Goal: Task Accomplishment & Management: Use online tool/utility

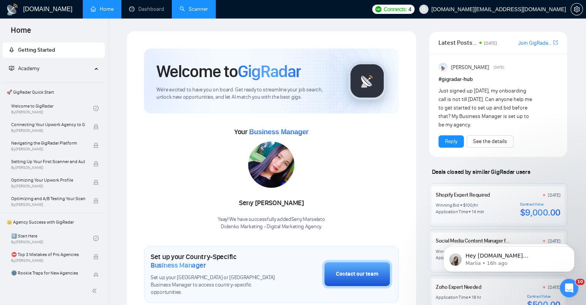
click at [208, 7] on link "Scanner" at bounding box center [194, 9] width 29 height 7
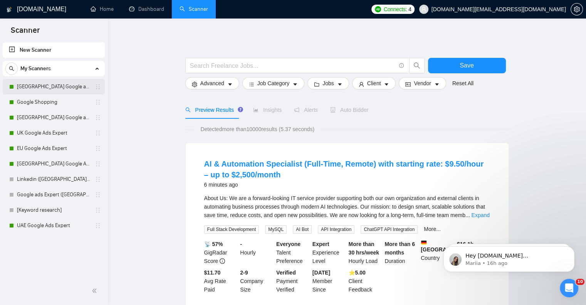
click at [52, 92] on link "[GEOGRAPHIC_DATA] Google ads Expert" at bounding box center [53, 86] width 73 height 15
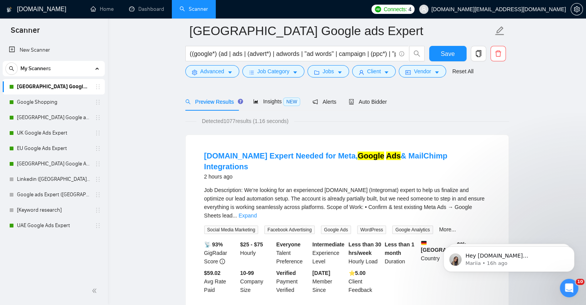
scroll to position [77, 0]
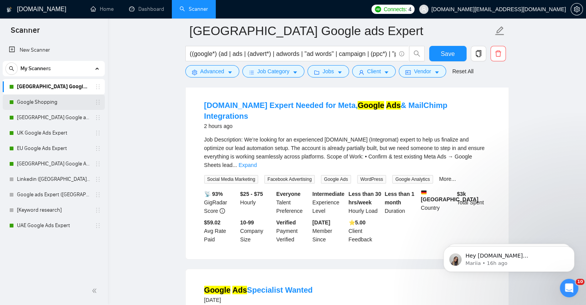
click at [35, 101] on link "Google Shopping" at bounding box center [53, 101] width 73 height 15
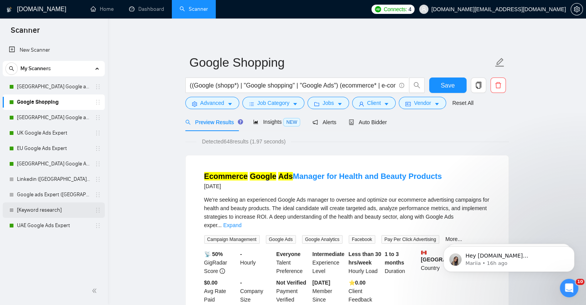
click at [46, 217] on link "[Keyword research]" at bounding box center [53, 209] width 73 height 15
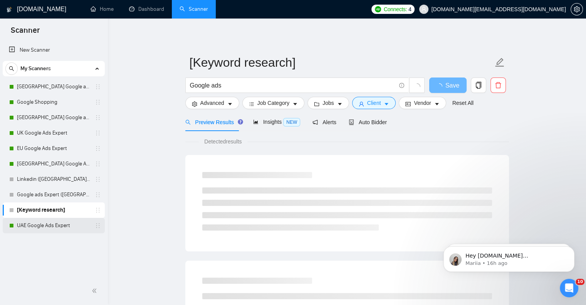
click at [50, 230] on link "UAE Google Ads Expert" at bounding box center [53, 225] width 73 height 15
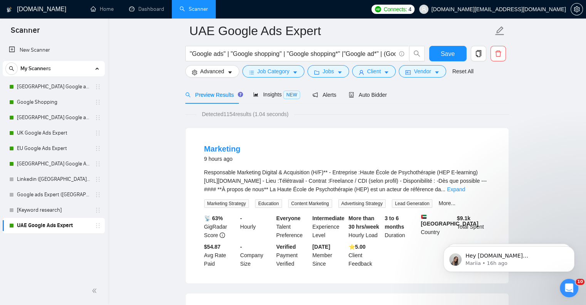
scroll to position [87, 0]
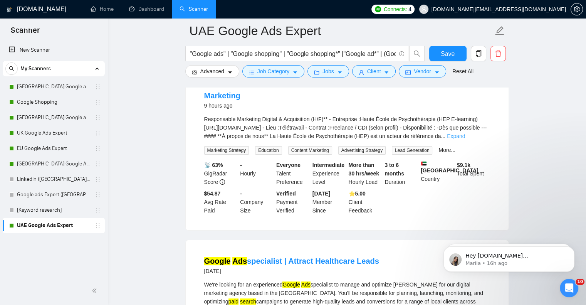
click at [465, 138] on link "Expand" at bounding box center [456, 136] width 18 height 6
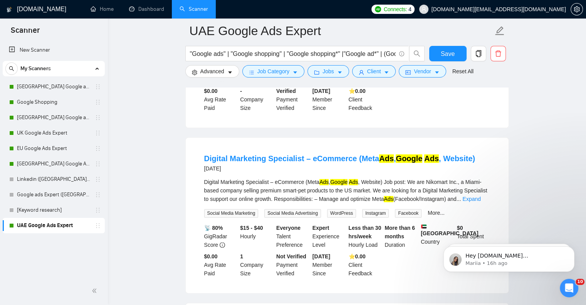
scroll to position [934, 0]
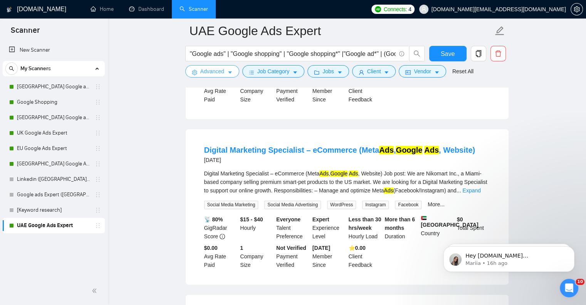
click at [230, 71] on icon "caret-down" at bounding box center [229, 72] width 5 height 5
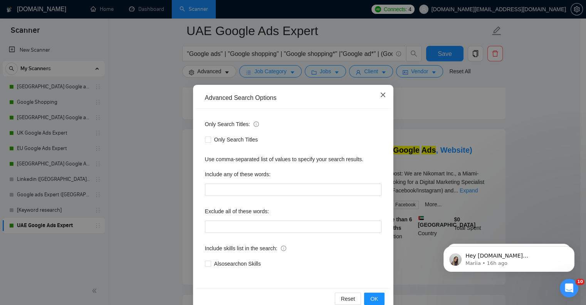
click at [381, 96] on icon "close" at bounding box center [382, 94] width 5 height 5
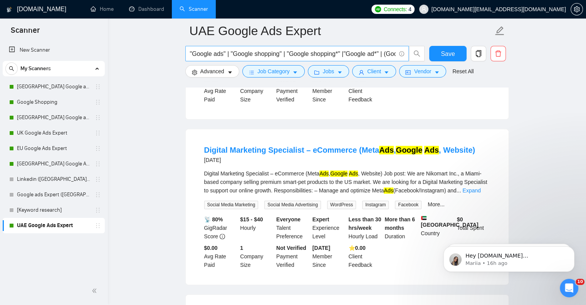
click at [336, 52] on input ""Google ads" | "Google shopping" | "Google shopping*" |"Google ad*" | (Google a…" at bounding box center [293, 54] width 206 height 10
click at [350, 55] on input ""Google ads" | "Google shopping" | "Google shopping*" |"Google ad*" | (Google a…" at bounding box center [293, 54] width 206 height 10
click at [208, 52] on input ""Google ads" | "Google shopping" | "Google shopping*" |"Google ad*" | (Google a…" at bounding box center [293, 54] width 206 height 10
click at [216, 76] on button "Advanced" at bounding box center [212, 71] width 54 height 12
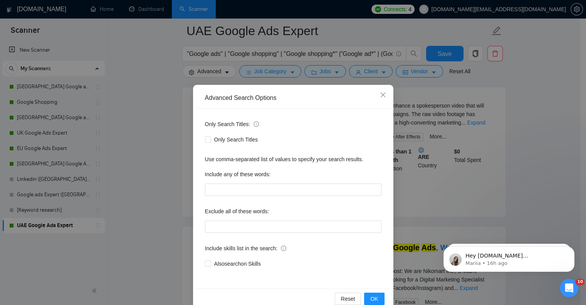
scroll to position [819, 0]
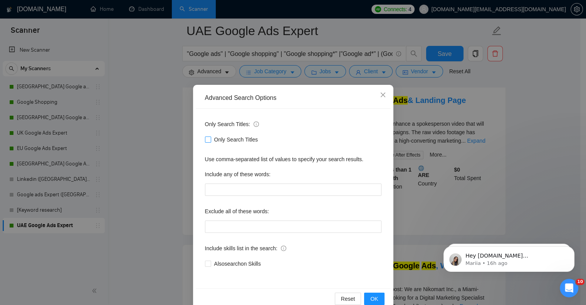
click at [236, 138] on span "Only Search Titles" at bounding box center [236, 139] width 50 height 8
click at [210, 138] on input "Only Search Titles" at bounding box center [207, 138] width 5 height 5
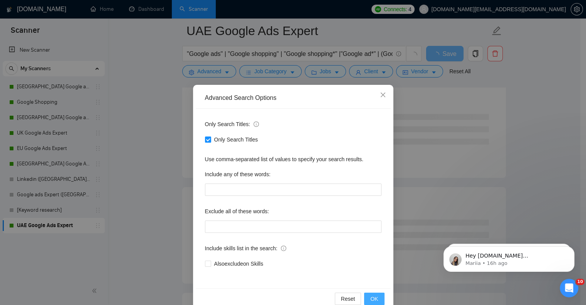
click at [370, 299] on span "OK" at bounding box center [374, 298] width 8 height 8
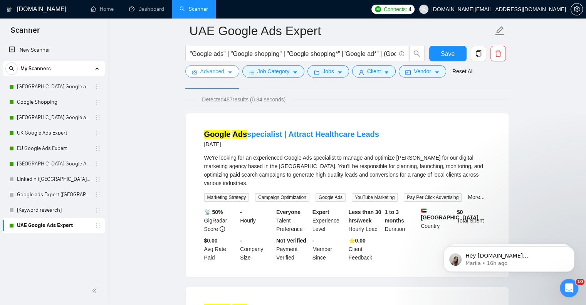
scroll to position [0, 0]
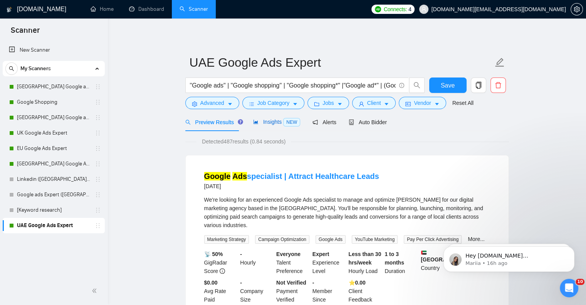
click at [262, 122] on span "Insights NEW" at bounding box center [276, 122] width 47 height 6
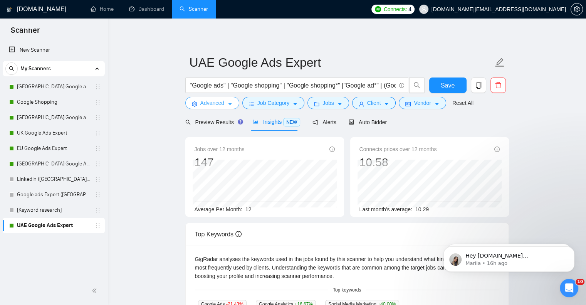
click at [223, 103] on span "Advanced" at bounding box center [212, 103] width 24 height 8
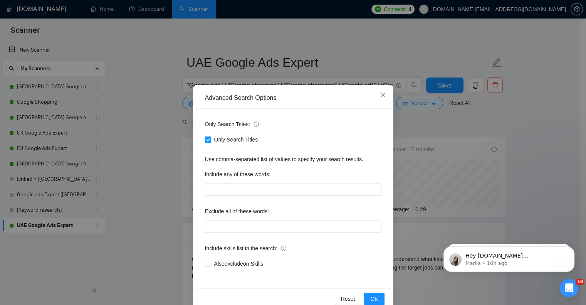
click at [220, 140] on span "Only Search Titles" at bounding box center [236, 139] width 50 height 8
click at [210, 140] on input "Only Search Titles" at bounding box center [207, 138] width 5 height 5
checkbox input "false"
click at [376, 300] on button "OK" at bounding box center [374, 298] width 20 height 12
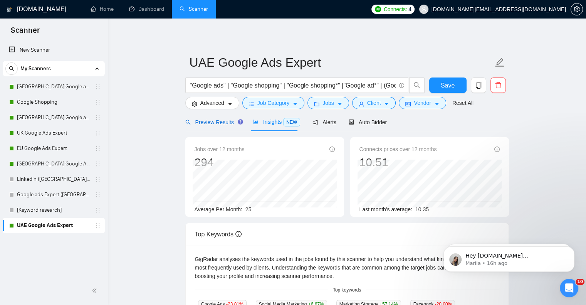
click at [213, 121] on span "Preview Results" at bounding box center [212, 122] width 55 height 6
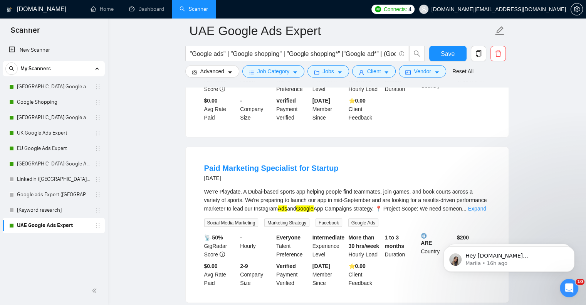
scroll to position [1643, 0]
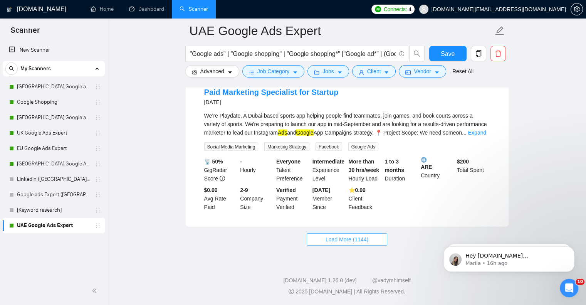
click at [365, 243] on span "Load More (1144)" at bounding box center [347, 239] width 43 height 8
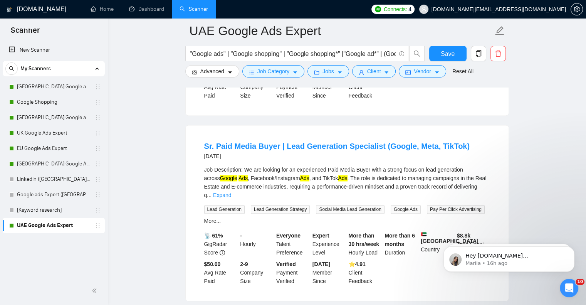
scroll to position [371, 0]
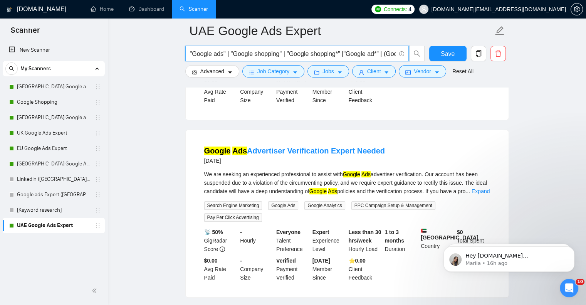
click at [352, 52] on input ""Google ads" | "Google shopping" | "Google shopping*" |"Google ad*" | (Google a…" at bounding box center [293, 54] width 206 height 10
drag, startPoint x: 306, startPoint y: 51, endPoint x: 335, endPoint y: 52, distance: 28.9
click at [335, 52] on input ""Google ads" | "Google shopping" | "Google shopping*" |"Google ad*" | (Google a…" at bounding box center [293, 54] width 206 height 10
click at [333, 52] on input ""Google ads" | "Google shopping" | "Google shopping*" |"Google ad*" | (Google a…" at bounding box center [293, 54] width 206 height 10
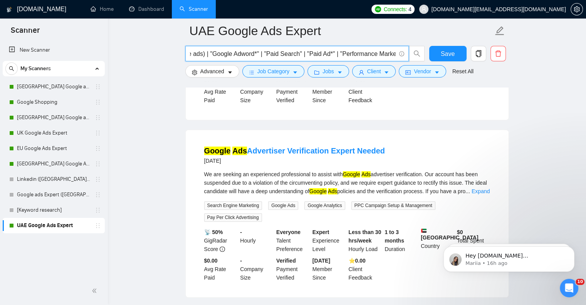
click at [334, 53] on input ""Google ads" | "Google shopping" | "Google shopping*" |"Google ad*" | (Google a…" at bounding box center [293, 54] width 206 height 10
paste input ""Paid Ad*""
click at [334, 52] on input ""Google ads" | "Google shopping" | "Google shopping*" |"Google ad*" | (Google a…" at bounding box center [293, 54] width 206 height 10
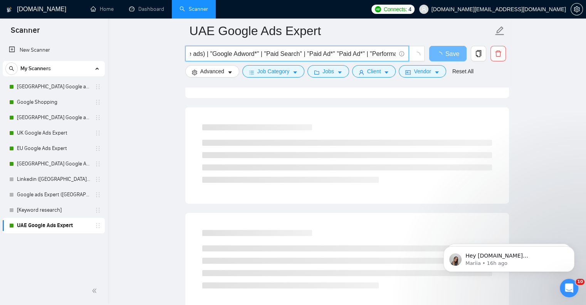
click at [368, 54] on input ""Google ads" | "Google shopping" | "Google shopping*" |"Google ad*" | (Google a…" at bounding box center [293, 54] width 206 height 10
click at [335, 52] on input ""Google ads" | "Google shopping" | "Google shopping*" |"Google ad*" | (Google a…" at bounding box center [293, 54] width 206 height 10
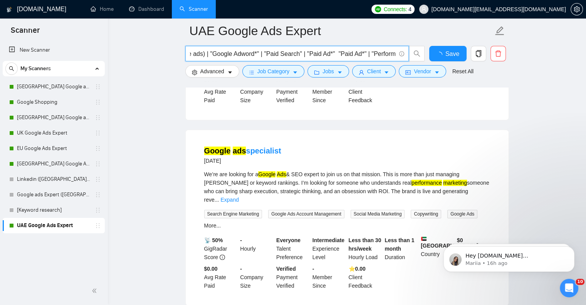
paste input "|"
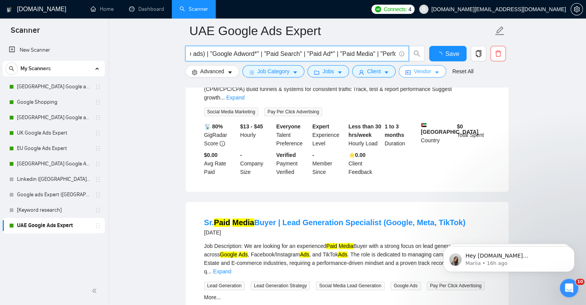
scroll to position [989, 0]
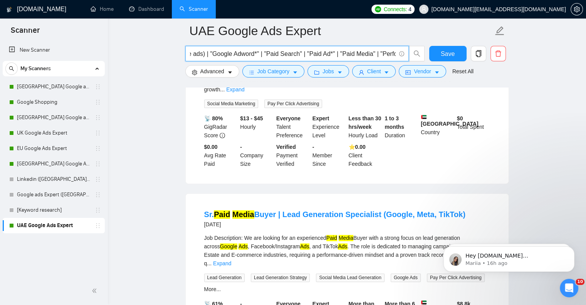
drag, startPoint x: 340, startPoint y: 53, endPoint x: 374, endPoint y: 57, distance: 34.5
click at [374, 57] on input ""Google ads" | "Google shopping" | "Google shopping*" |"Google ad*" | (Google a…" at bounding box center [293, 54] width 206 height 10
click at [378, 53] on input ""Google ads" | "Google shopping" | "Google shopping*" |"Google ad*" | (Google a…" at bounding box center [293, 54] width 206 height 10
click at [376, 54] on input ""Google ads" | "Google shopping" | "Google shopping*" |"Google ad*" | (Google a…" at bounding box center [293, 54] width 206 height 10
drag, startPoint x: 336, startPoint y: 53, endPoint x: 368, endPoint y: 54, distance: 32.7
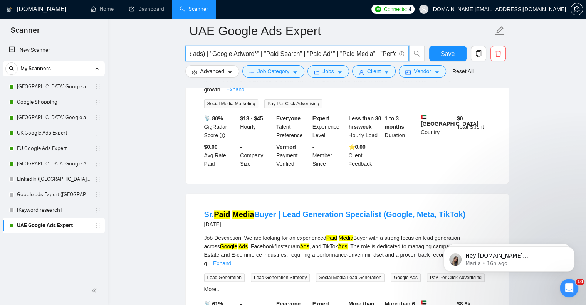
click at [368, 54] on input ""Google ads" | "Google shopping" | "Google shopping*" |"Google ad*" | (Google a…" at bounding box center [293, 54] width 206 height 10
click at [348, 53] on input ""Google ads" | "Google shopping" | "Google shopping*" |"Google ad*" | (Google a…" at bounding box center [293, 54] width 206 height 10
click at [341, 52] on input ""Google ads" | "Google shopping" | "Google shopping*" |"Google ad*" | (Google a…" at bounding box center [293, 54] width 206 height 10
drag, startPoint x: 336, startPoint y: 53, endPoint x: 373, endPoint y: 53, distance: 37.4
click at [373, 53] on input ""Google ads" | "Google shopping" | "Google shopping*" |"Google ad*" | (Google a…" at bounding box center [293, 54] width 206 height 10
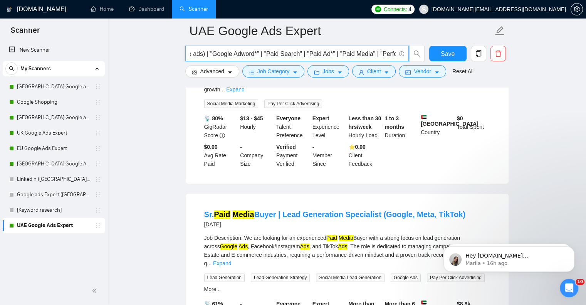
click at [376, 54] on input ""Google ads" | "Google shopping" | "Google shopping*" |"Google ad*" | (Google a…" at bounding box center [293, 54] width 206 height 10
paste input "aid Media"| "P"
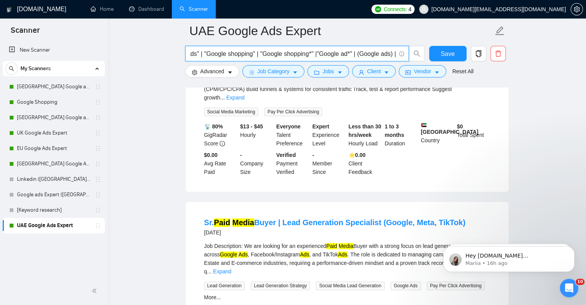
scroll to position [0, 0]
drag, startPoint x: 376, startPoint y: 52, endPoint x: 353, endPoint y: 52, distance: 22.7
click at [353, 52] on input ""Google ads" | "Google shopping" | "Google shopping*" |"Google ad*" | (Google a…" at bounding box center [293, 54] width 206 height 10
drag, startPoint x: 343, startPoint y: 50, endPoint x: 367, endPoint y: 51, distance: 23.5
click at [367, 51] on input ""Google ads" | "Google shopping" | "Google shopping*" |"Google ad*" | (Google a…" at bounding box center [293, 54] width 206 height 10
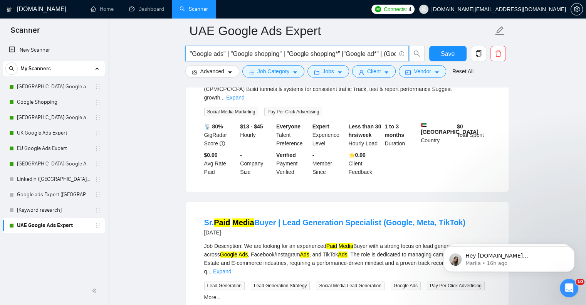
click at [342, 52] on input ""Google ads" | "Google shopping" | "Google shopping*" |"Google ad*" | (Google a…" at bounding box center [293, 54] width 206 height 10
paste input "|"Google"
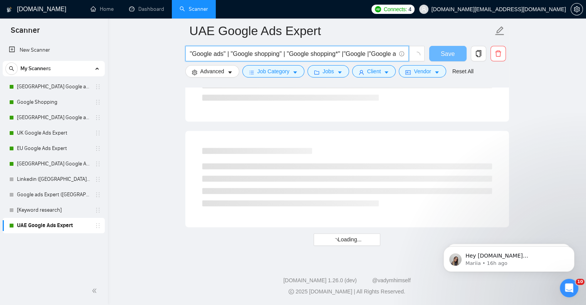
drag, startPoint x: 345, startPoint y: 52, endPoint x: 365, endPoint y: 57, distance: 20.6
click at [346, 52] on input ""Google ads" | "Google shopping" | "Google shopping*" |"Google |"Google ad*" | …" at bounding box center [293, 54] width 206 height 10
click at [367, 54] on input ""Google ads" | "Google shopping" | "Google shopping*" | Google |"Google ad*" | …" at bounding box center [293, 54] width 206 height 10
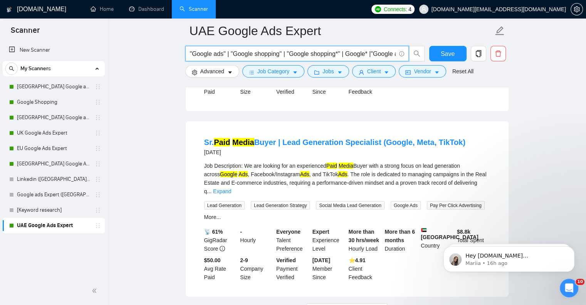
scroll to position [1598, 0]
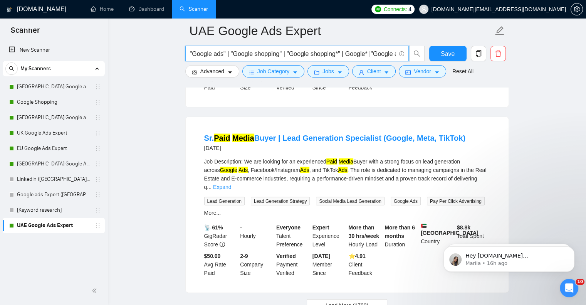
click at [342, 52] on input ""Google ads" | "Google shopping" | "Google shopping*" | Google* |"Google ad*" |…" at bounding box center [293, 54] width 206 height 10
click at [347, 51] on input ""Google ads" | "Google shopping" | "Google shopping*" | Google* |"Google ad*" |…" at bounding box center [293, 54] width 206 height 10
click at [369, 52] on input ""Google ads" | "Google shopping" | "Google shopping*" | *Google* |"Google ad*" …" at bounding box center [293, 54] width 206 height 10
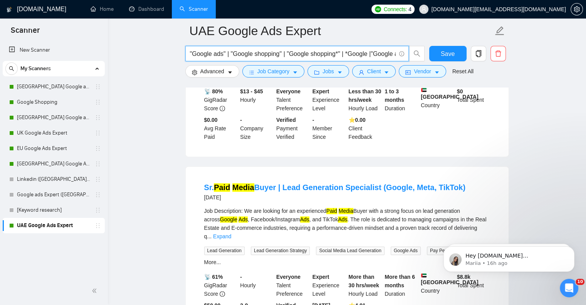
scroll to position [1005, 0]
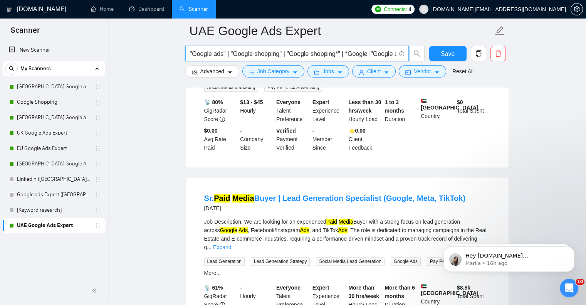
click at [349, 51] on input ""Google ads" | "Google shopping" | "Google shopping*" | *Google |"Google ad*" |…" at bounding box center [293, 54] width 206 height 10
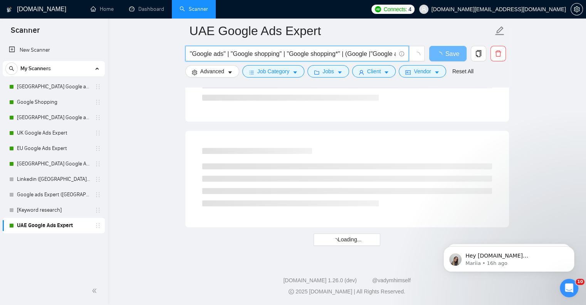
click at [371, 52] on input ""Google ads" | "Google shopping" | "Google shopping*" | (Google |"Google ad*" |…" at bounding box center [293, 54] width 206 height 10
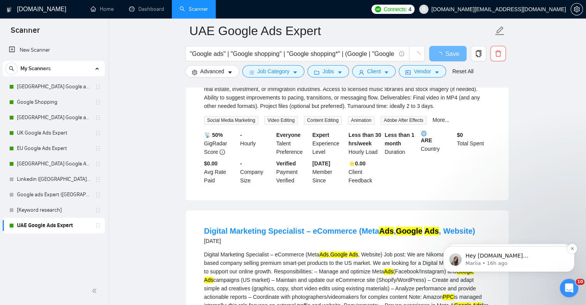
scroll to position [1005, 0]
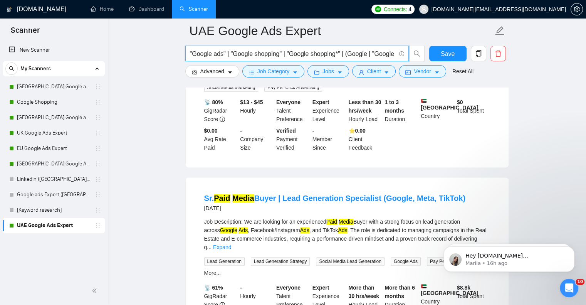
click at [346, 53] on input ""Google ads" | "Google shopping" | "Google shopping*" | (Google | "Google ad*" …" at bounding box center [293, 54] width 206 height 10
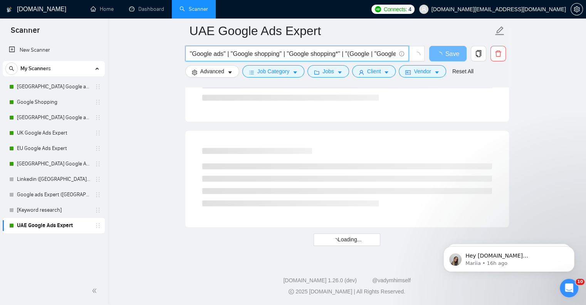
paste input """
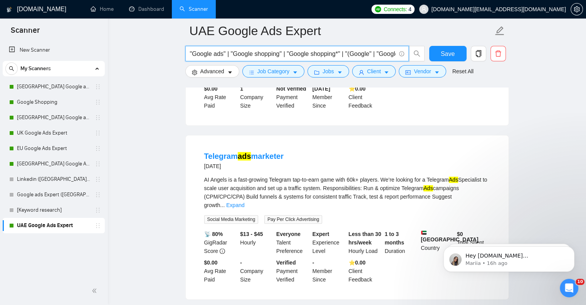
scroll to position [871, 0]
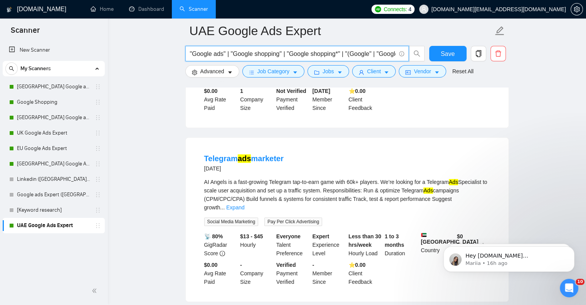
drag, startPoint x: 342, startPoint y: 52, endPoint x: 374, endPoint y: 53, distance: 32.0
click at [374, 53] on input ""Google ads" | "Google shopping" | "Google shopping*" | "(Google" | "Google ad*…" at bounding box center [293, 54] width 206 height 10
paste input "(Google" | ""
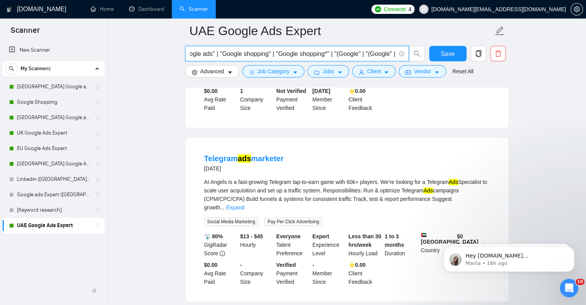
click at [371, 54] on input ""Google ads" | "Google shopping" | "Google shopping*" | "(Google" | "(Google" |…" at bounding box center [293, 54] width 206 height 10
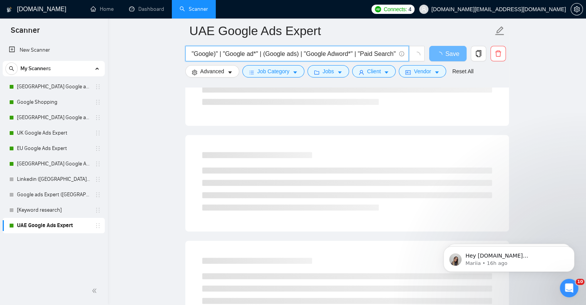
scroll to position [0, 133]
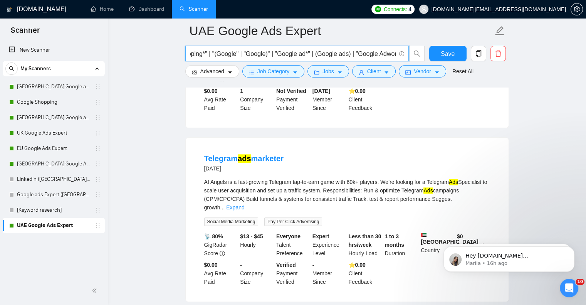
drag, startPoint x: 332, startPoint y: 52, endPoint x: 272, endPoint y: 55, distance: 59.8
click at [272, 55] on input ""Google ads" | "Google shopping" | "Google shopping*" | "(Google" | "Google)" |…" at bounding box center [293, 54] width 206 height 10
click at [363, 52] on input ""Google ads" | "Google shopping" | "Google shopping*" | "Google ad*" | (Google …" at bounding box center [293, 54] width 206 height 10
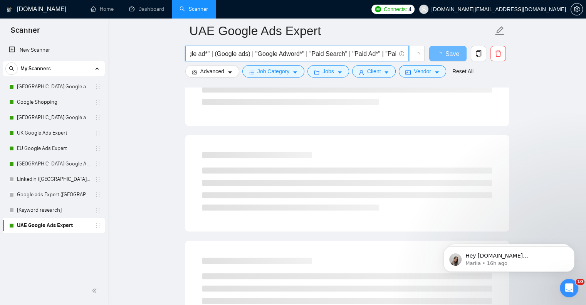
scroll to position [0, 174]
click at [324, 55] on input ""Google ads" | "Google shopping" | "Google shopping*" | "Google ad*" | (Google …" at bounding box center [293, 54] width 206 height 10
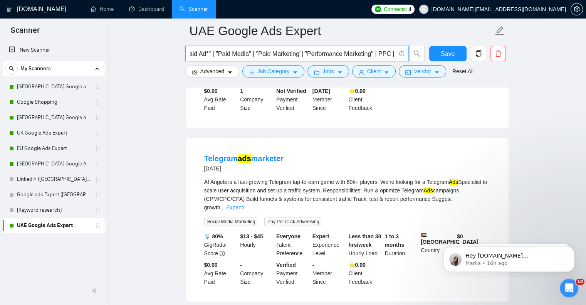
scroll to position [0, 294]
paste input "| "(Google" | "Google)""
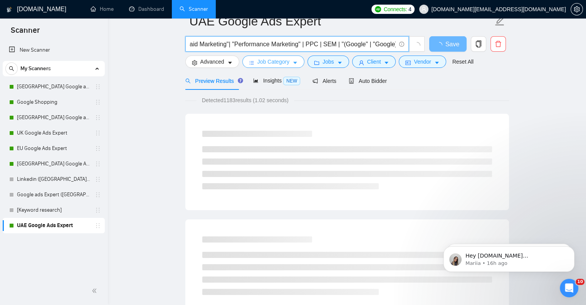
scroll to position [0, 0]
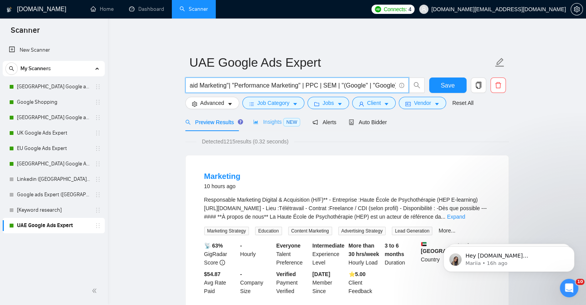
type input ""Google ads" | "Google shopping" | "Google shopping*" | "Google ad*" | (Google …"
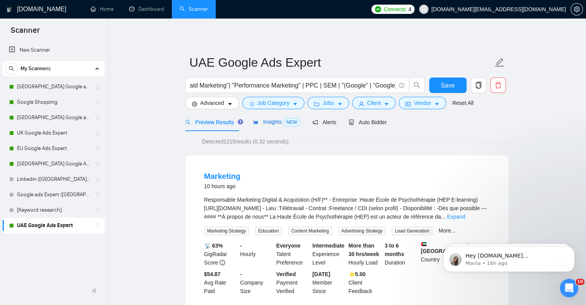
click at [270, 121] on span "Insights NEW" at bounding box center [276, 122] width 47 height 6
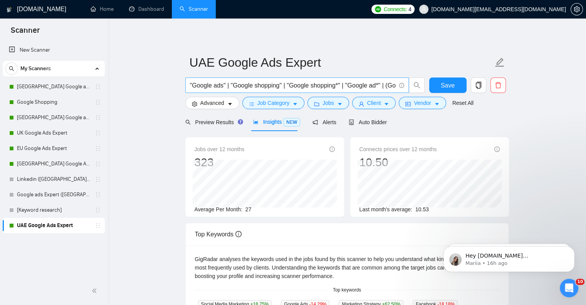
click at [362, 84] on input ""Google ads" | "Google shopping" | "Google shopping*" | "Google ad*" | (Google …" at bounding box center [293, 86] width 206 height 10
paste input ""Google ads" | "Google ad*" | (Google ads) | "*Google ads" | "(Google" | "Googl…"
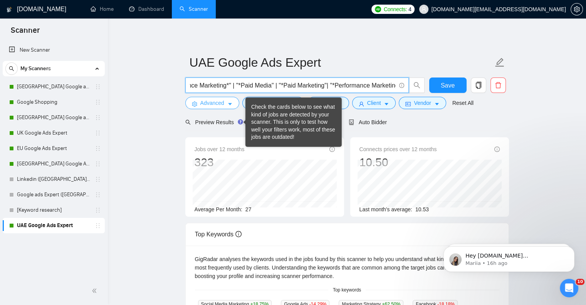
type input ""Google ads" | "Google ad*" | (Google ads) | "*Google ads" | "(Google" | "Googl…"
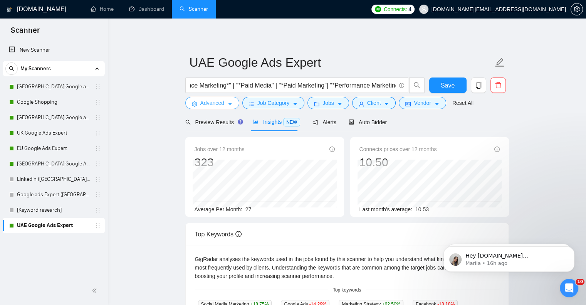
click at [228, 103] on icon "caret-down" at bounding box center [229, 103] width 5 height 5
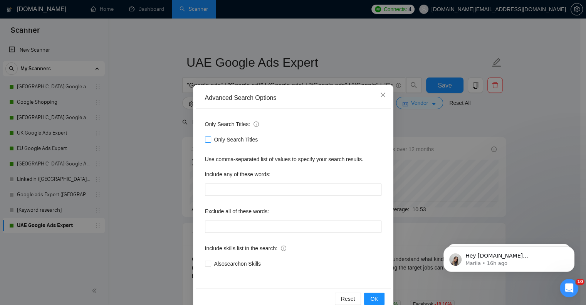
click at [234, 139] on span "Only Search Titles" at bounding box center [236, 139] width 50 height 8
click at [210, 139] on input "Only Search Titles" at bounding box center [207, 138] width 5 height 5
click at [373, 301] on span "OK" at bounding box center [374, 298] width 8 height 8
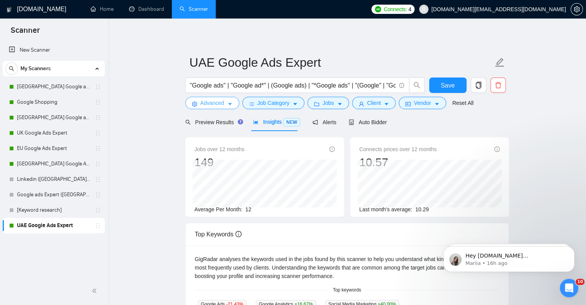
click at [227, 104] on icon "caret-down" at bounding box center [229, 103] width 5 height 5
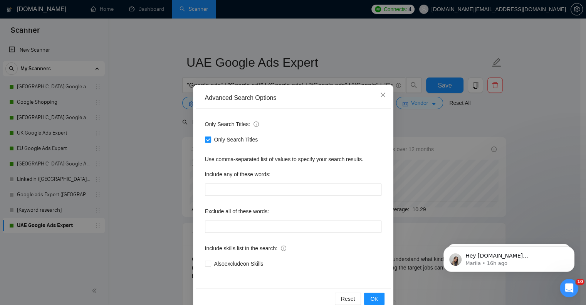
click at [222, 137] on span "Only Search Titles" at bounding box center [236, 139] width 50 height 8
click at [210, 137] on input "Only Search Titles" at bounding box center [207, 138] width 5 height 5
click at [368, 301] on button "OK" at bounding box center [374, 298] width 20 height 12
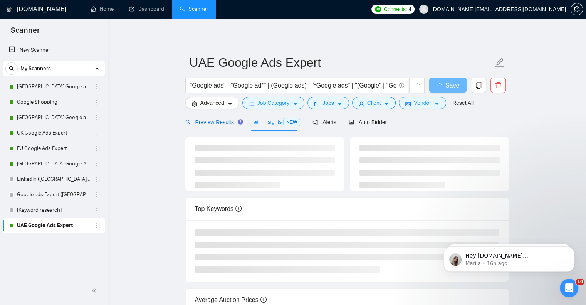
click at [210, 124] on span "Preview Results" at bounding box center [212, 122] width 55 height 6
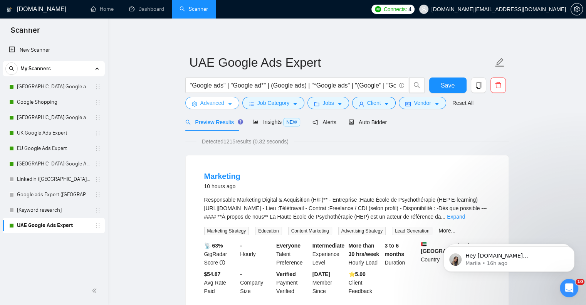
click at [219, 106] on span "Advanced" at bounding box center [212, 103] width 24 height 8
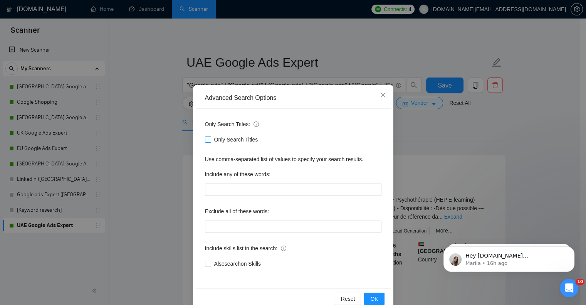
click at [227, 139] on span "Only Search Titles" at bounding box center [236, 139] width 50 height 8
click at [210, 139] on input "Only Search Titles" at bounding box center [207, 138] width 5 height 5
checkbox input "true"
click at [367, 300] on button "OK" at bounding box center [374, 298] width 20 height 12
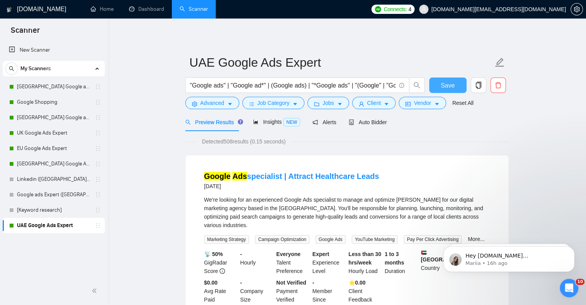
drag, startPoint x: 447, startPoint y: 82, endPoint x: 445, endPoint y: 116, distance: 33.6
click at [447, 82] on span "Save" at bounding box center [448, 86] width 14 height 10
click at [55, 84] on link "[GEOGRAPHIC_DATA] Google ads Expert" at bounding box center [53, 86] width 73 height 15
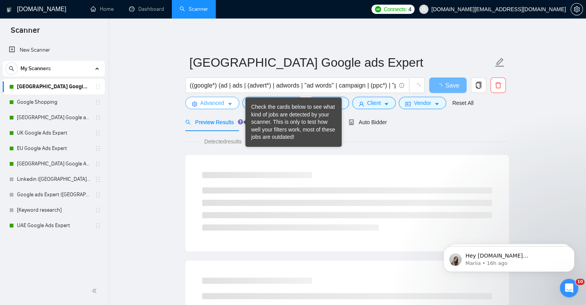
click at [227, 103] on icon "caret-down" at bounding box center [229, 103] width 5 height 5
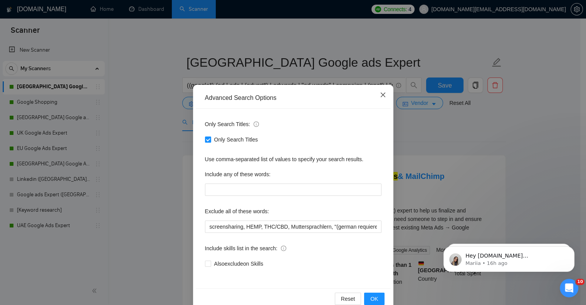
click at [381, 95] on icon "close" at bounding box center [383, 95] width 6 height 6
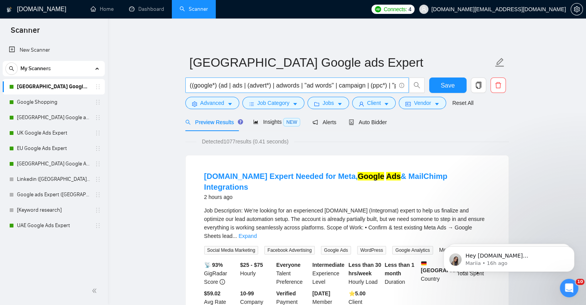
click at [349, 84] on input "((google*) (ad | ads | (advert*) | adwords | "ad words" | campaign | (ppc*) | "…" at bounding box center [293, 86] width 206 height 10
